Goal: Task Accomplishment & Management: Manage account settings

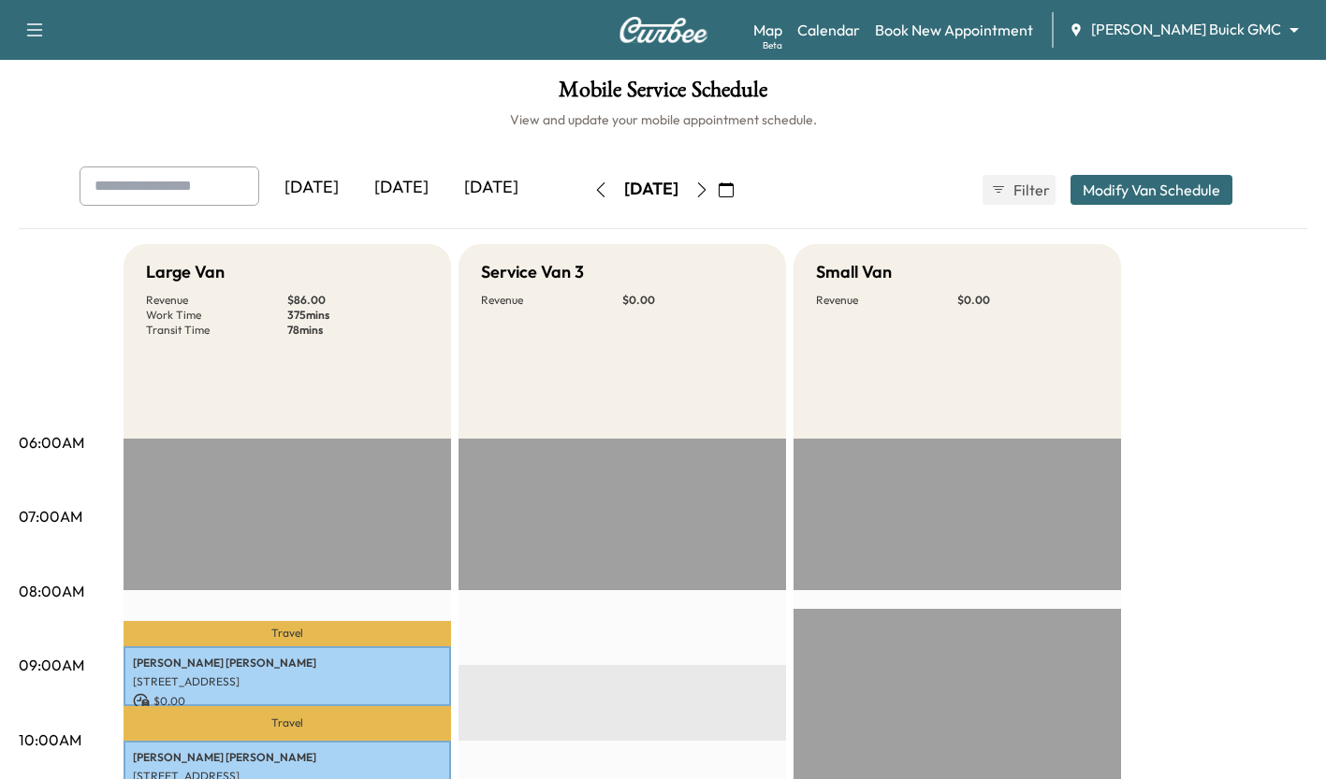
click at [421, 181] on div "[DATE]" at bounding box center [401, 188] width 90 height 43
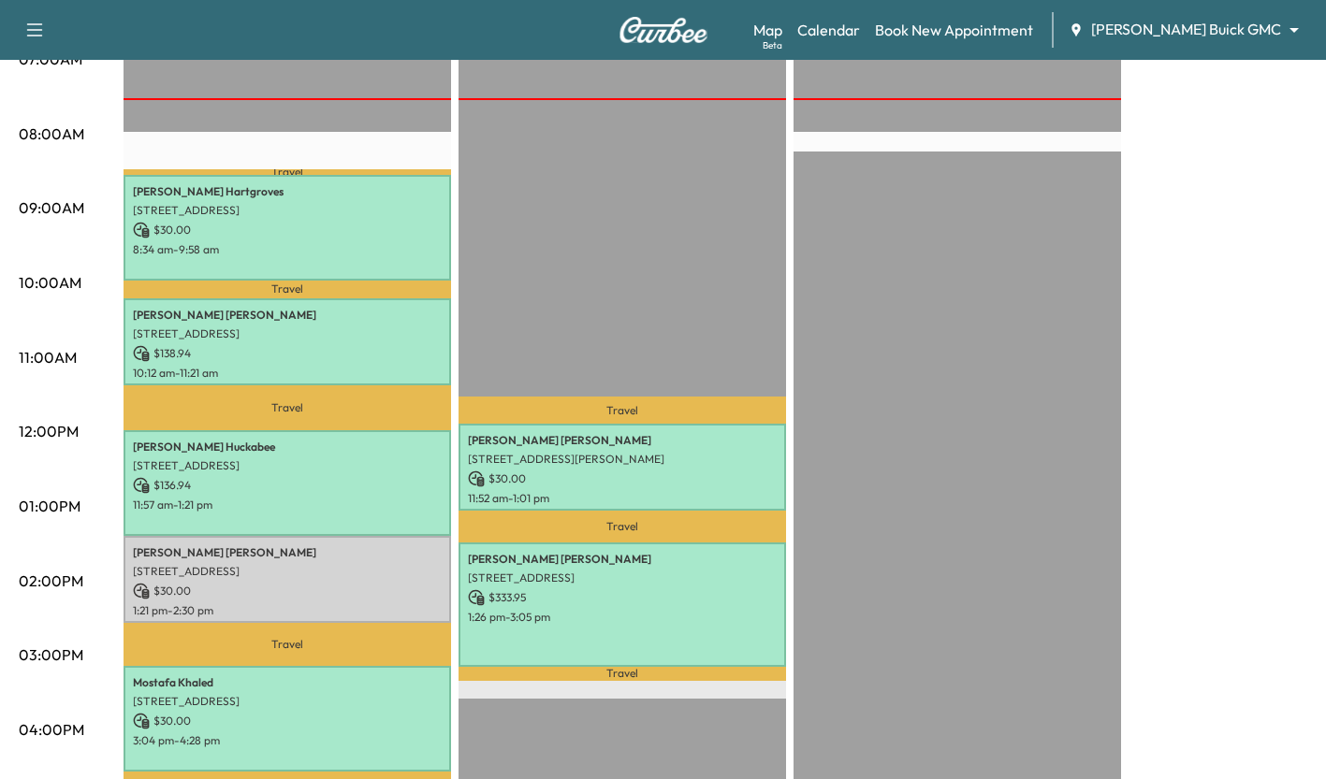
scroll to position [459, 0]
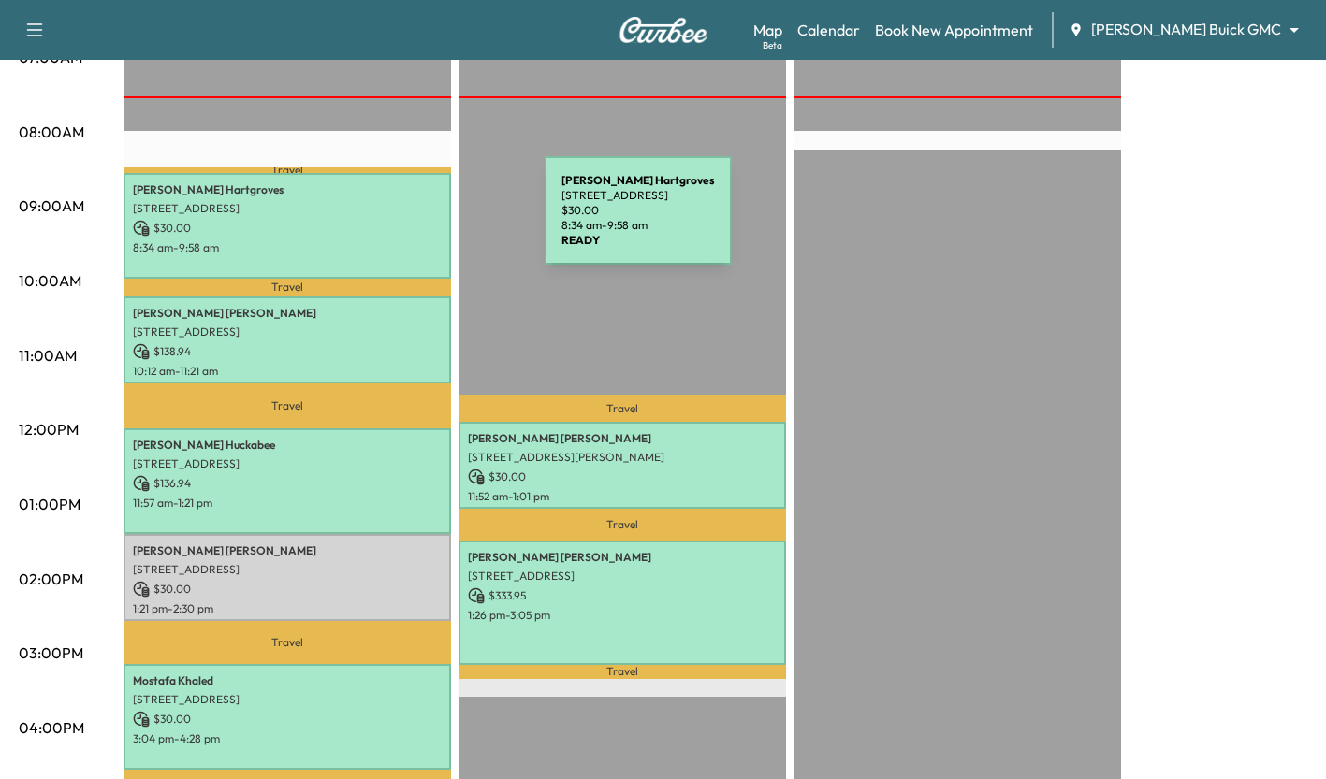
click at [404, 222] on p "$ 30.00" at bounding box center [287, 228] width 309 height 17
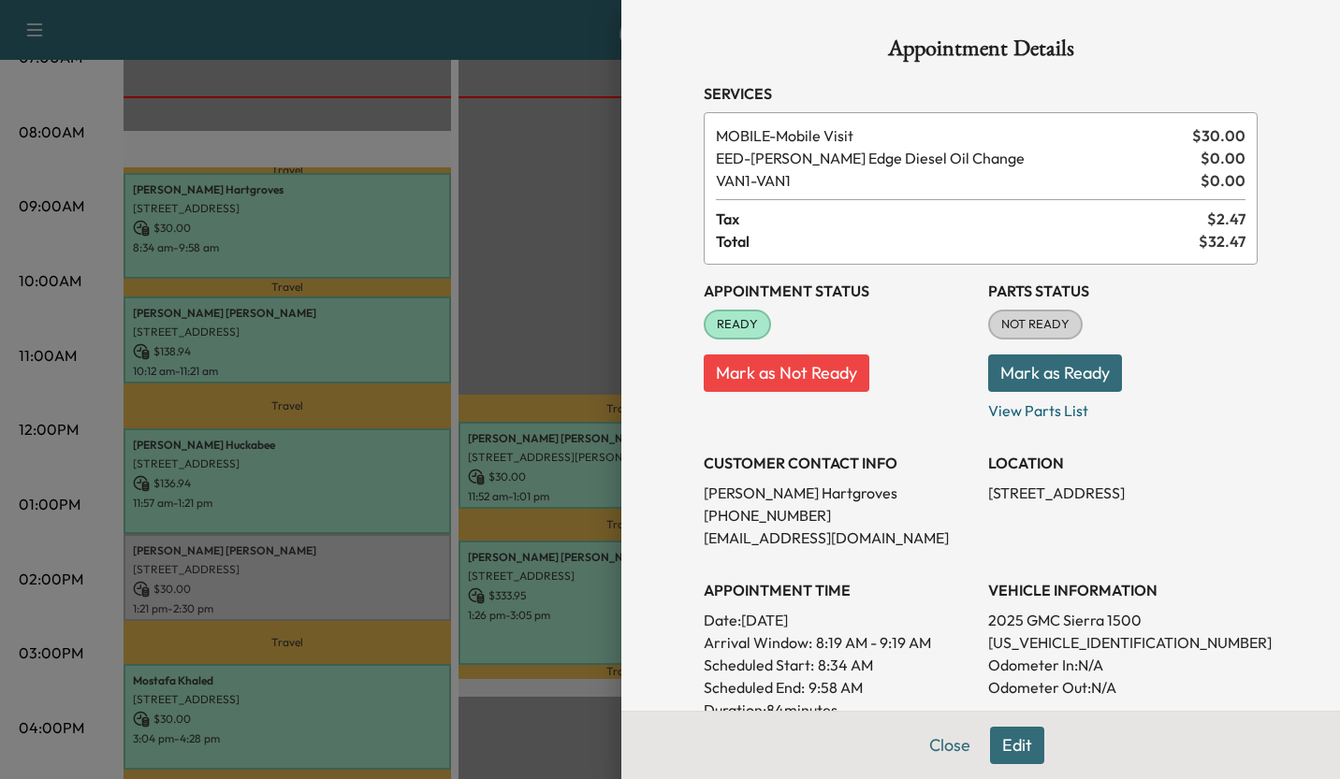
click at [520, 225] on div at bounding box center [670, 389] width 1340 height 779
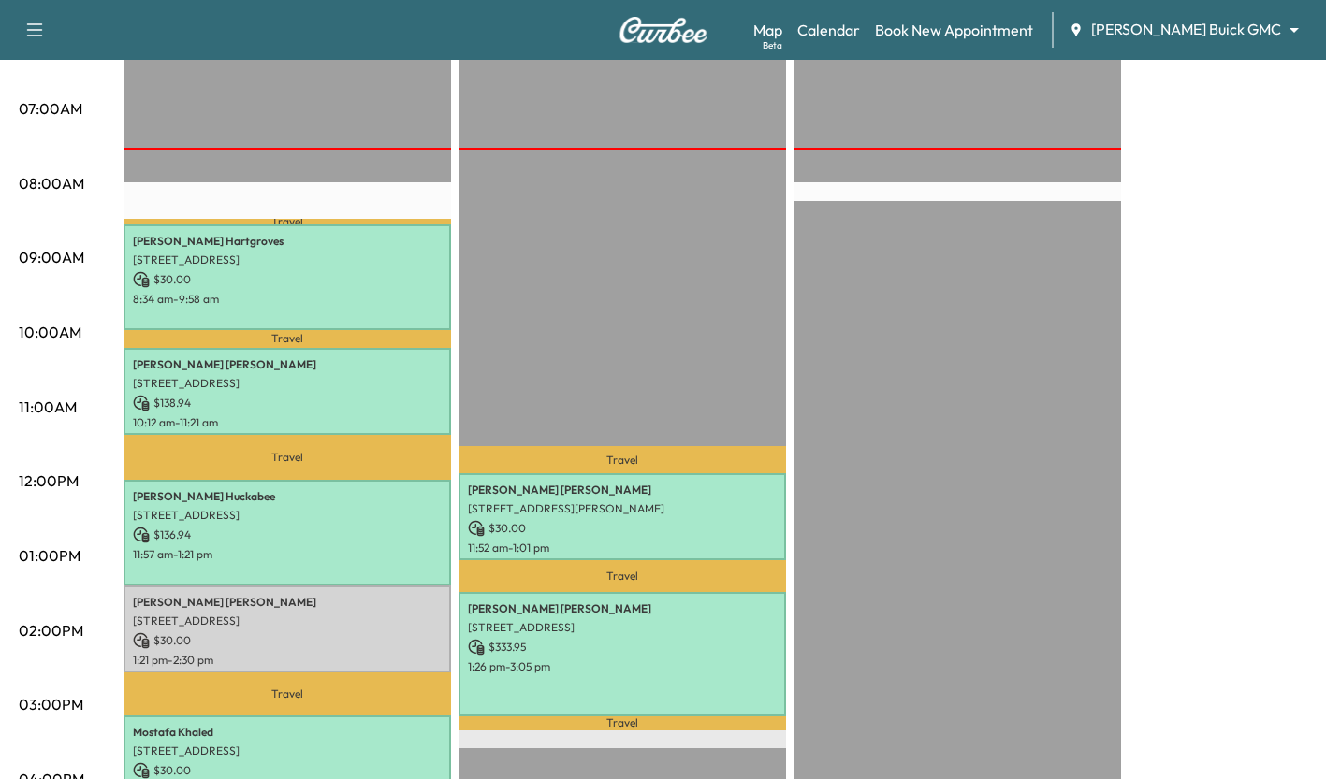
scroll to position [402, 0]
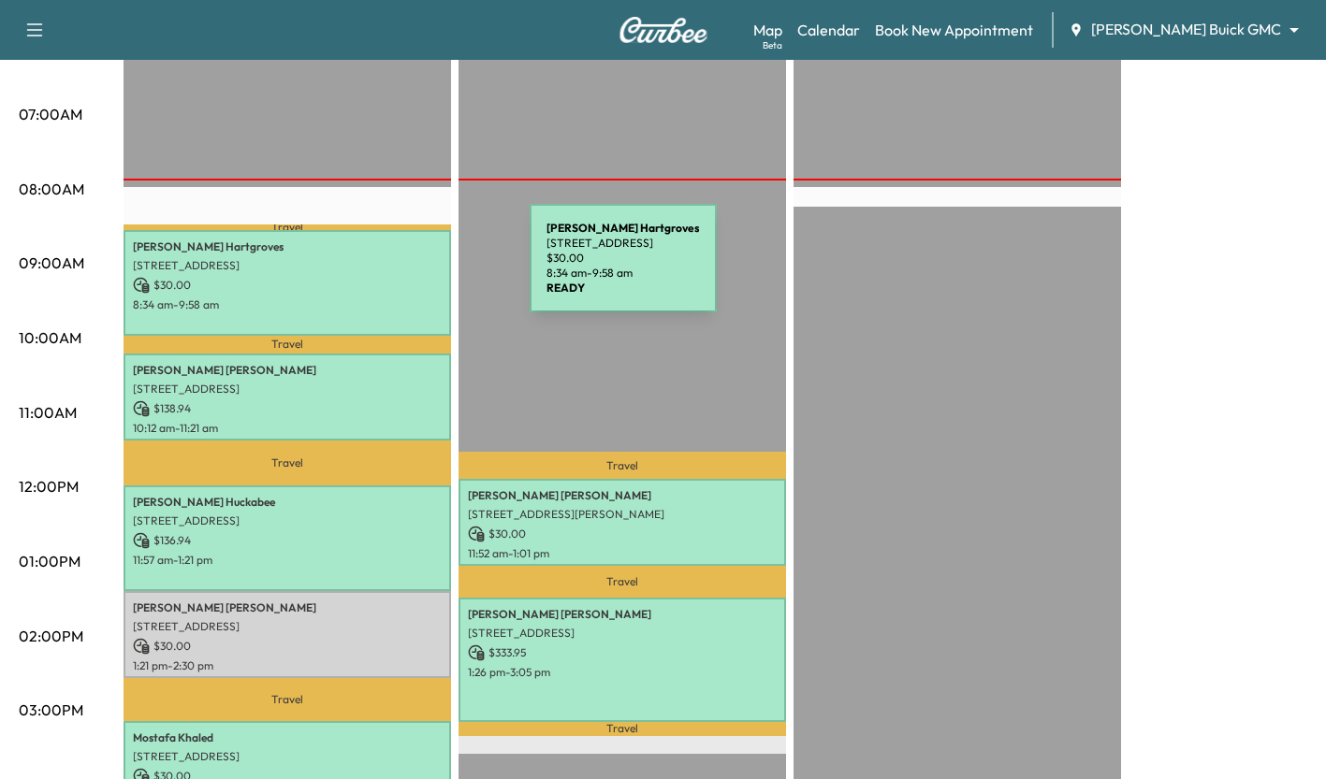
click at [389, 269] on p "[STREET_ADDRESS]" at bounding box center [287, 265] width 309 height 15
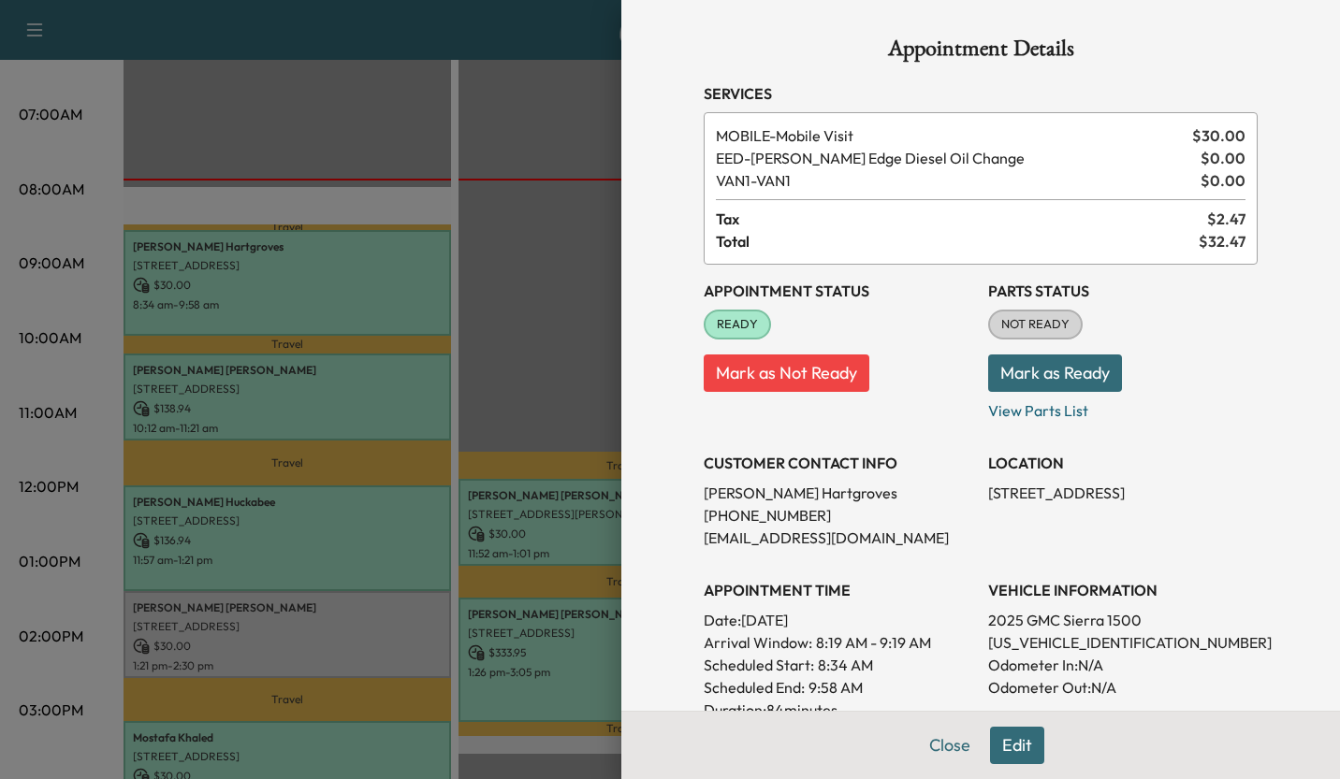
click at [436, 137] on div at bounding box center [670, 389] width 1340 height 779
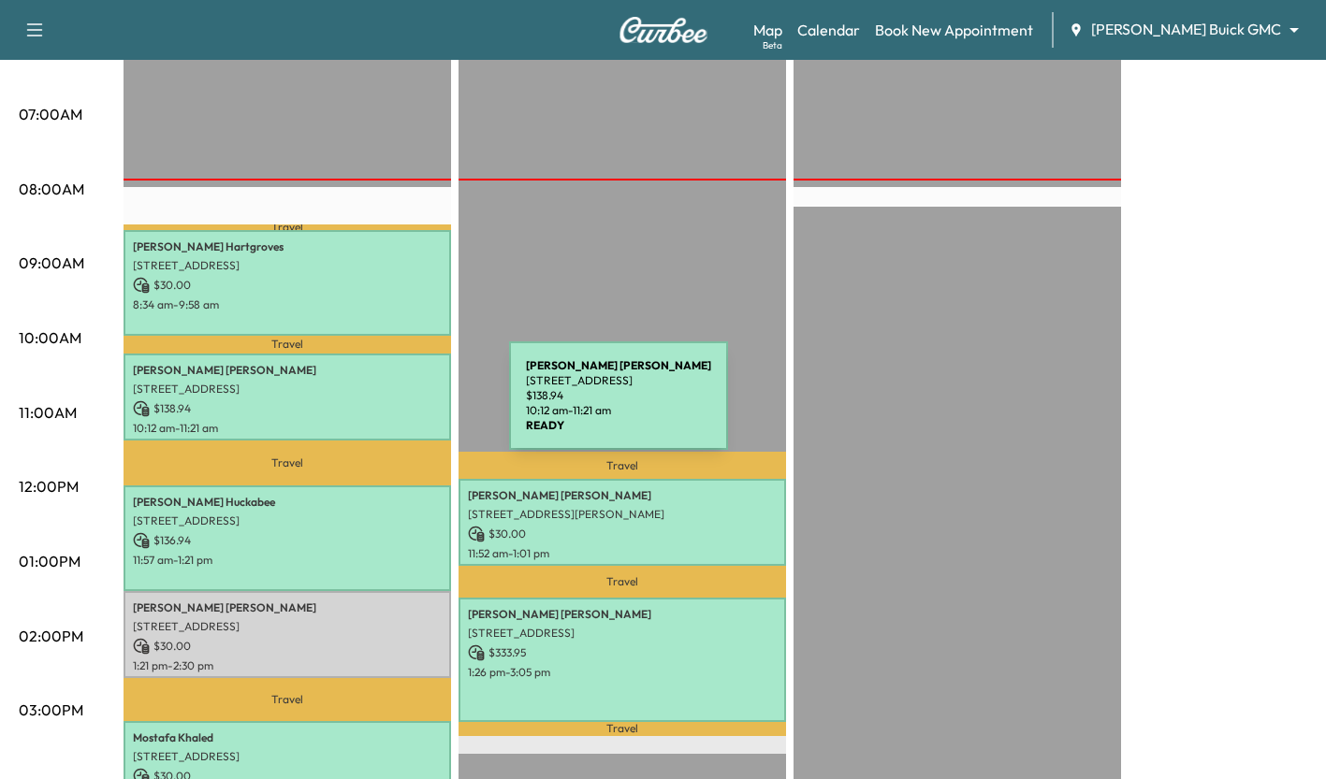
click at [369, 407] on p "$ 138.94" at bounding box center [287, 408] width 309 height 17
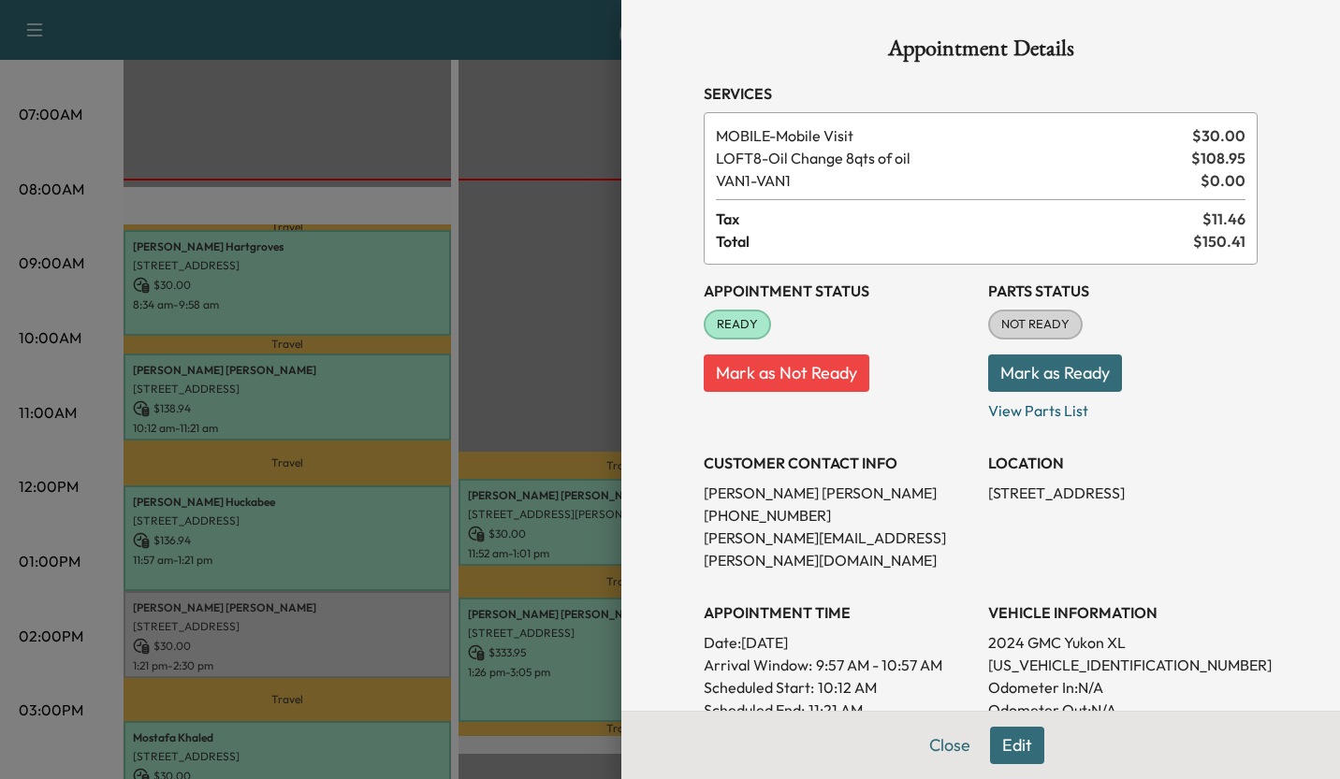
click at [568, 367] on div at bounding box center [670, 389] width 1340 height 779
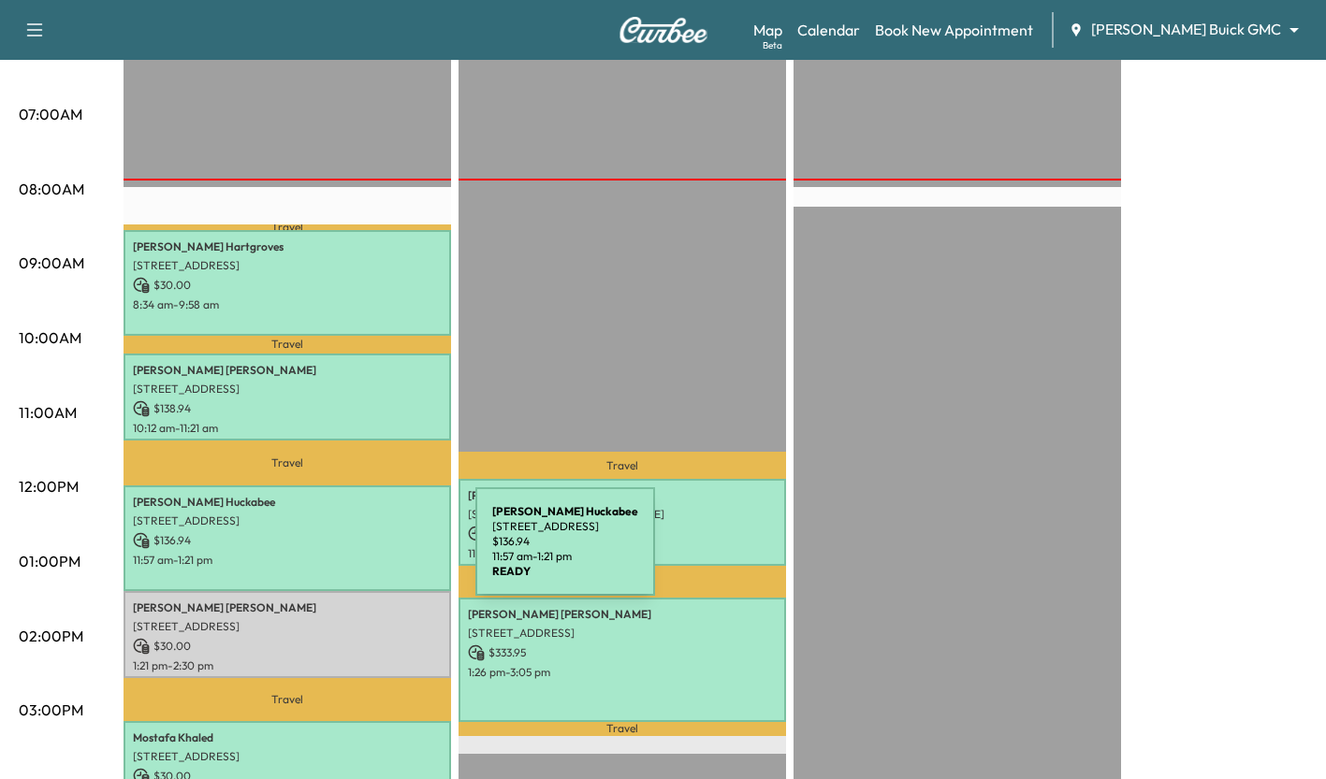
click at [335, 553] on p "11:57 am - 1:21 pm" at bounding box center [287, 560] width 309 height 15
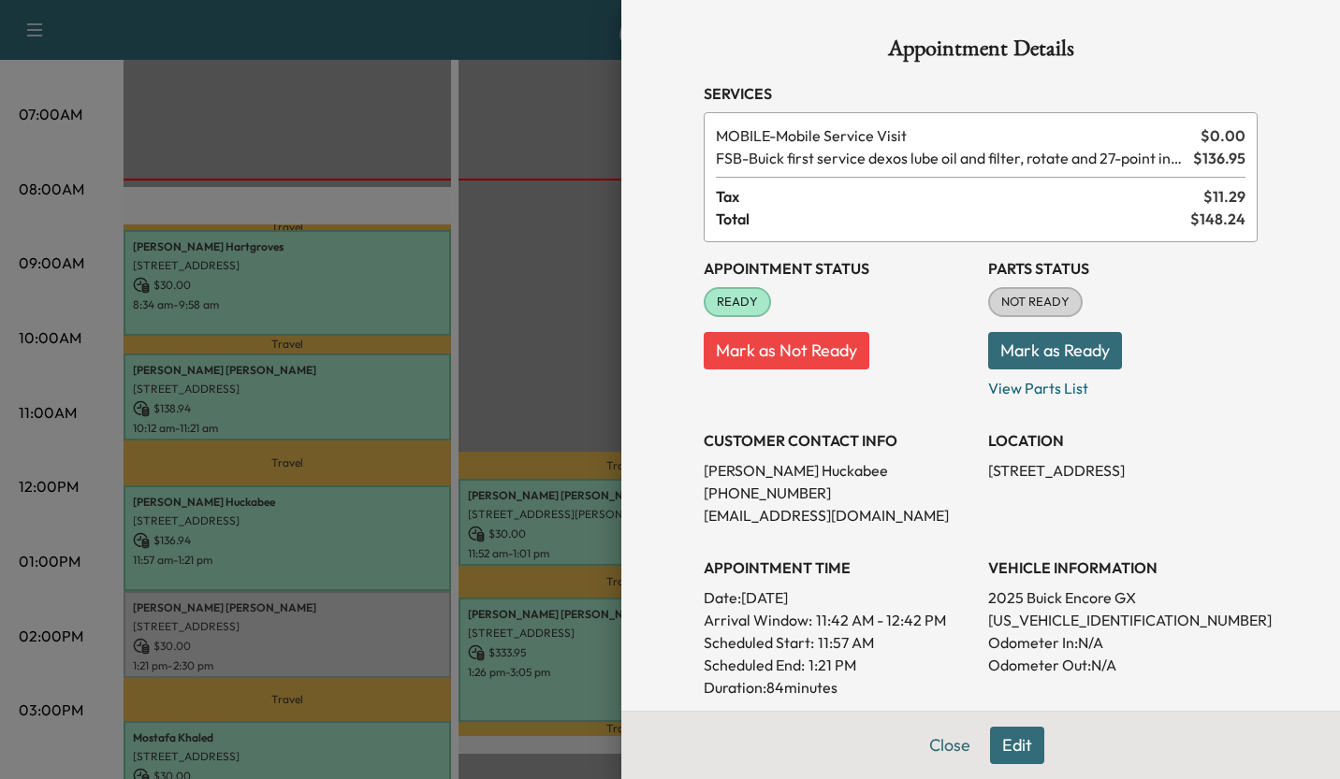
click at [554, 397] on div at bounding box center [670, 389] width 1340 height 779
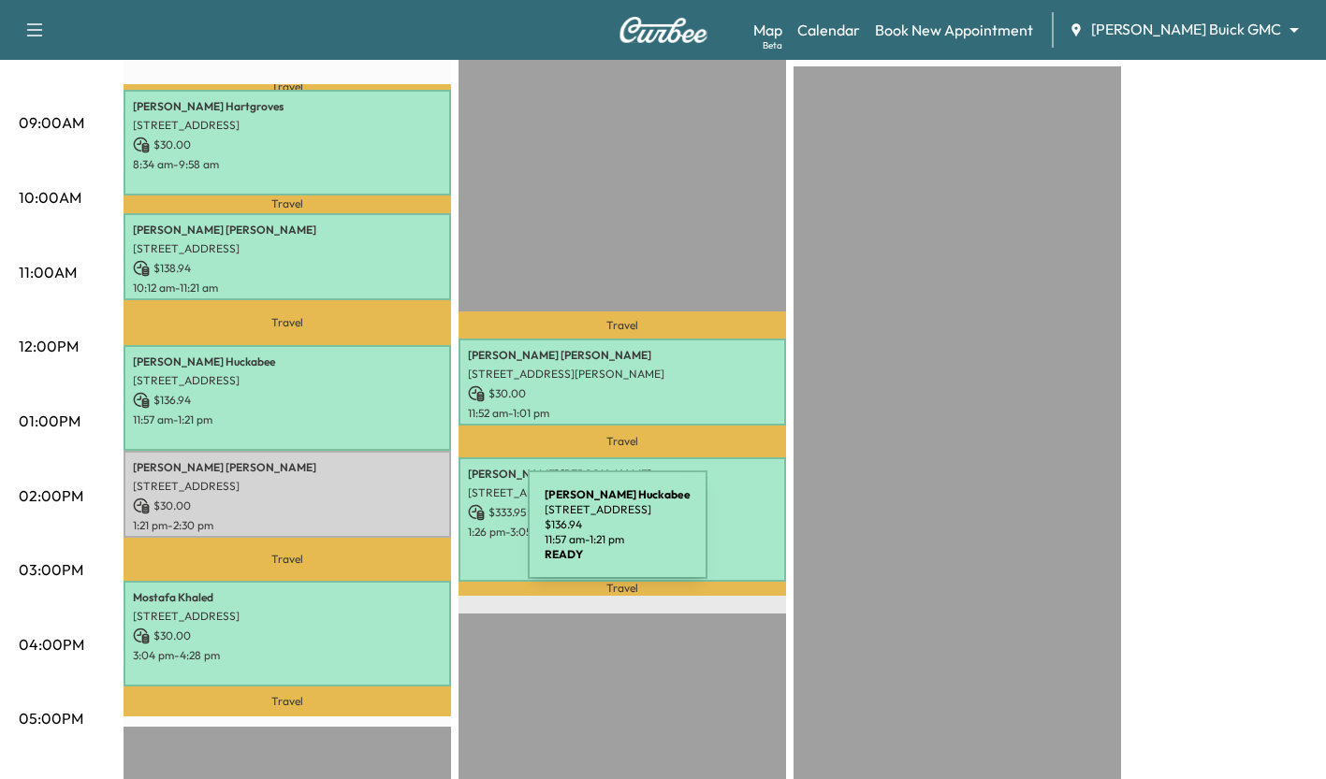
scroll to position [589, 0]
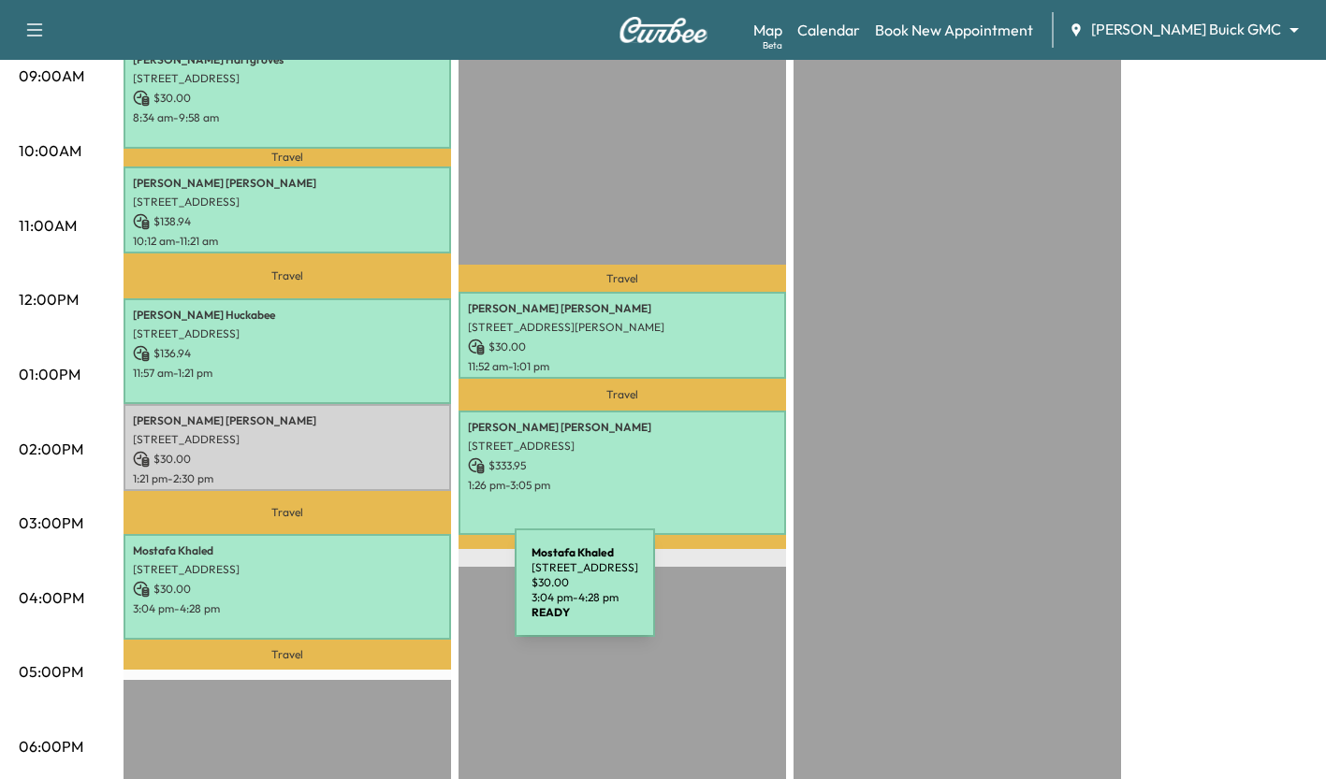
click at [374, 602] on p "3:04 pm - 4:28 pm" at bounding box center [287, 609] width 309 height 15
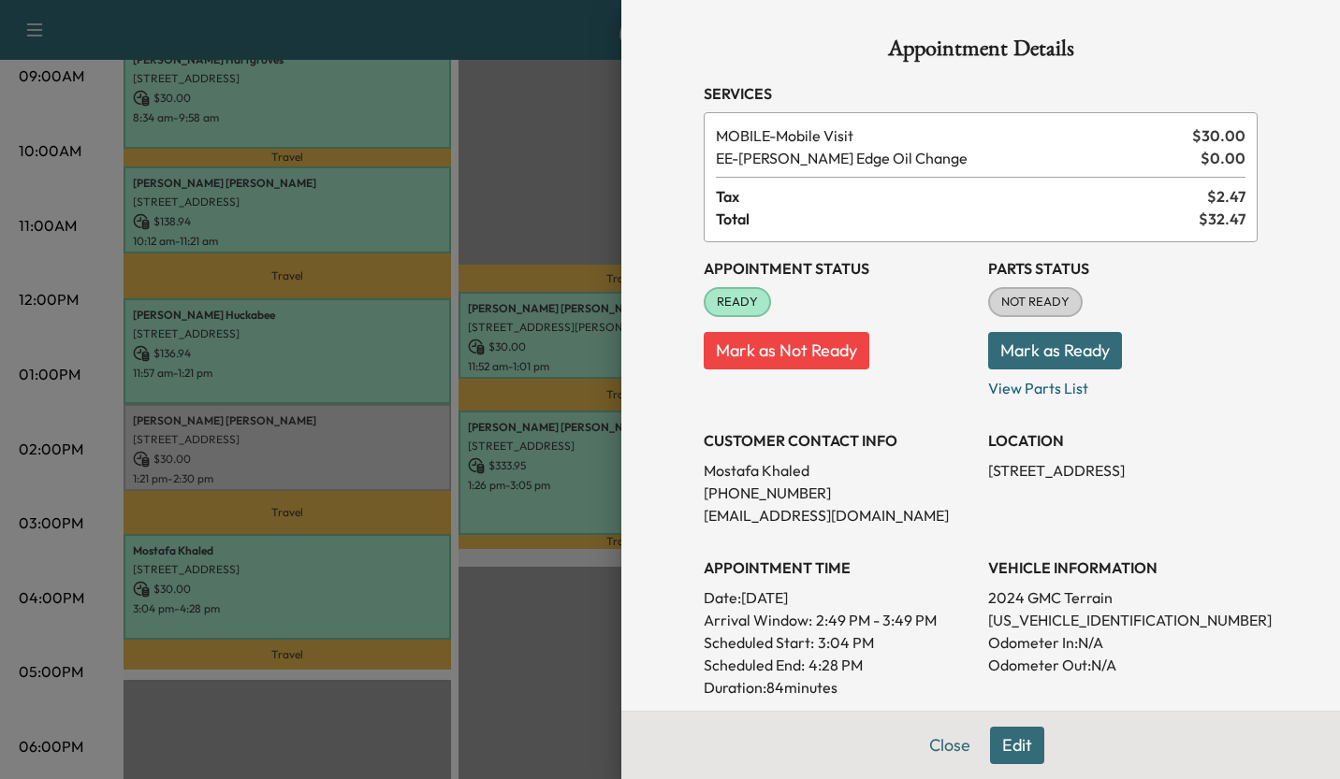
click at [546, 628] on div at bounding box center [670, 389] width 1340 height 779
